Goal: Information Seeking & Learning: Understand process/instructions

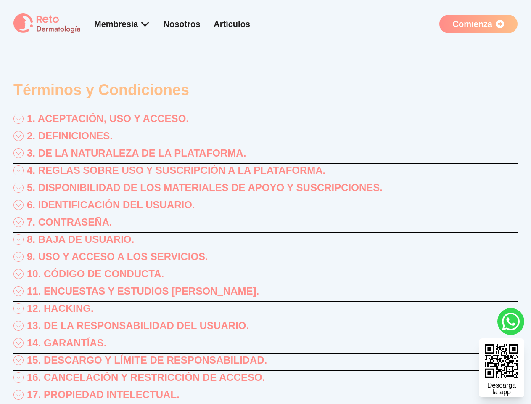
click at [265, 120] on div "1. ACEPTACIÓN, USO Y ACCESO." at bounding box center [265, 120] width 504 height 17
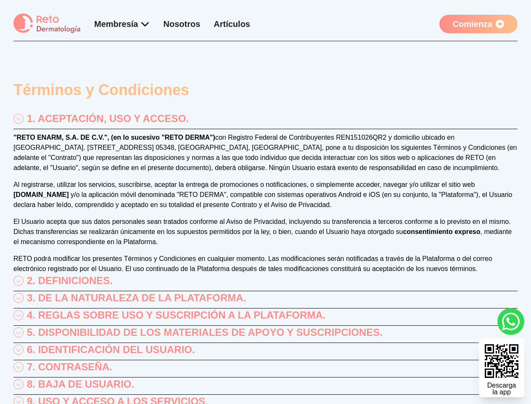
click at [265, 138] on p ""RETO ENARM, S.A. DE C.V.", (en lo sucesivo "RETO DERMA") con Registro Federal …" at bounding box center [265, 152] width 504 height 40
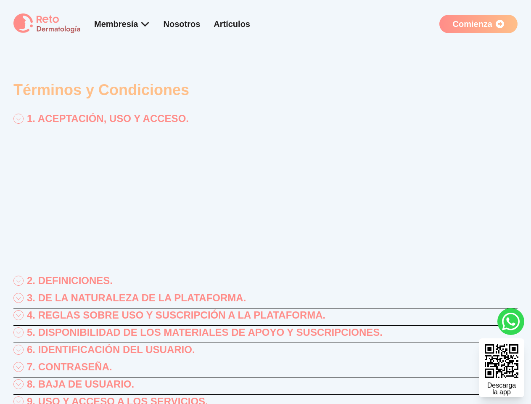
click at [265, 155] on p ""RETO ENARM, S.A. DE C.V.", (en lo sucesivo "RETO DERMA") con Registro Federal …" at bounding box center [265, 152] width 504 height 40
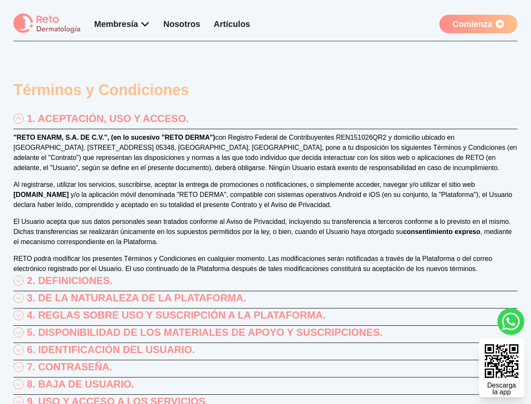
click at [265, 172] on p ""RETO ENARM, S.A. DE C.V.", (en lo sucesivo "RETO DERMA") con Registro Federal …" at bounding box center [265, 152] width 504 height 40
click at [265, 189] on div ""RETO ENARM, S.A. DE C.V.", (en lo sucesivo "RETO DERMA") con Registro Federal …" at bounding box center [265, 202] width 504 height 141
click at [265, 206] on p "Al registrarse, utilizar los servicios, suscribirse, aceptar la entrega de prom…" at bounding box center [265, 195] width 504 height 30
click at [265, 224] on div ""RETO ENARM, S.A. DE C.V.", (en lo sucesivo "RETO DERMA") con Registro Federal …" at bounding box center [265, 202] width 504 height 141
click at [265, 241] on p "El Usuario acepta que sus datos personales sean tratados conforme al Aviso de P…" at bounding box center [265, 232] width 504 height 30
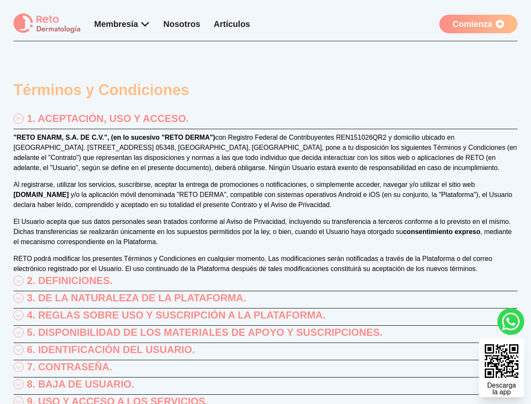
click at [265, 258] on div ""RETO ENARM, S.A. DE C.V.", (en lo sucesivo "RETO DERMA") con Registro Federal …" at bounding box center [265, 202] width 504 height 141
click at [265, 274] on p "RETO podrá modificar los presentes Términos y Condiciones en cualquier momento.…" at bounding box center [265, 264] width 504 height 20
